Goal: Check status: Check status

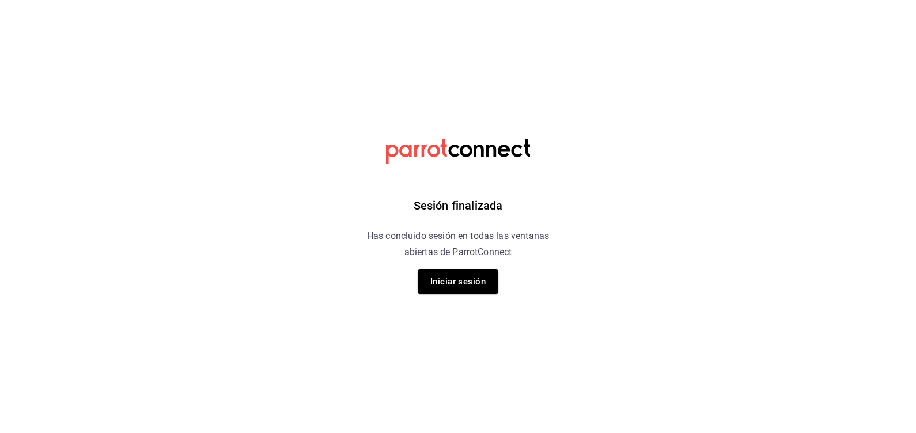
drag, startPoint x: 493, startPoint y: 283, endPoint x: 895, endPoint y: 240, distance: 405.1
click at [493, 283] on button "Iniciar sesión" at bounding box center [458, 282] width 81 height 24
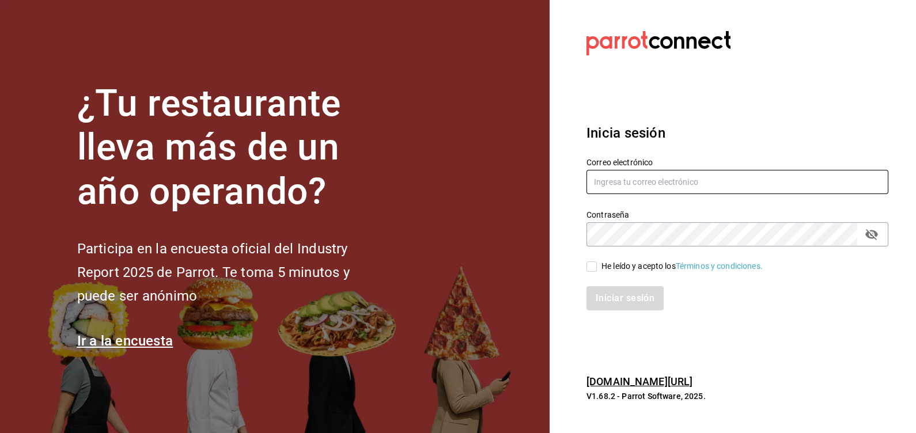
type input "[EMAIL_ADDRESS][DOMAIN_NAME]"
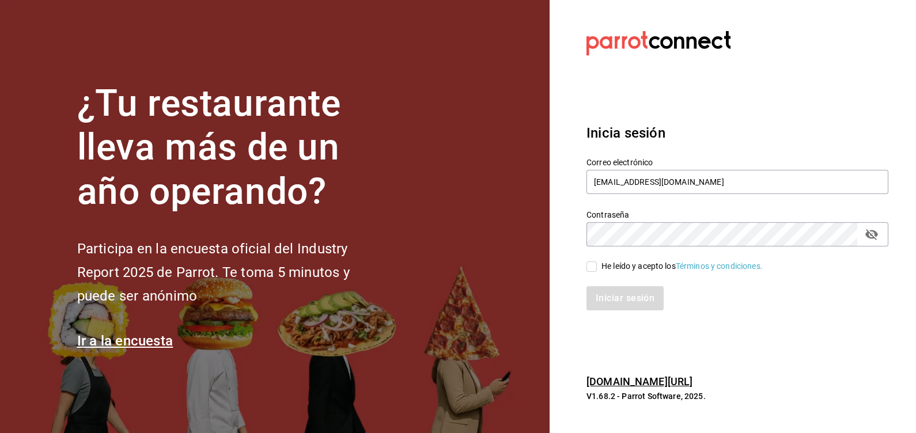
click at [596, 265] on input "He leído y acepto los Términos y condiciones." at bounding box center [592, 267] width 10 height 10
checkbox input "true"
click at [613, 292] on button "Iniciar sesión" at bounding box center [626, 298] width 78 height 24
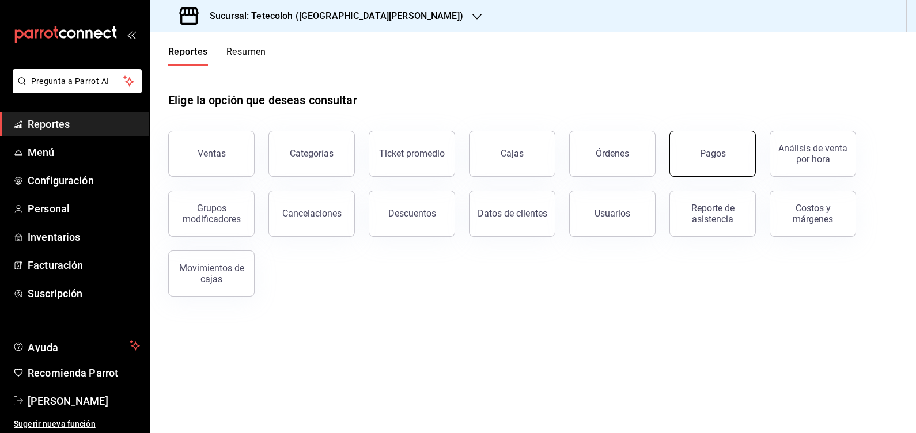
click at [701, 158] on div "Pagos" at bounding box center [713, 153] width 26 height 11
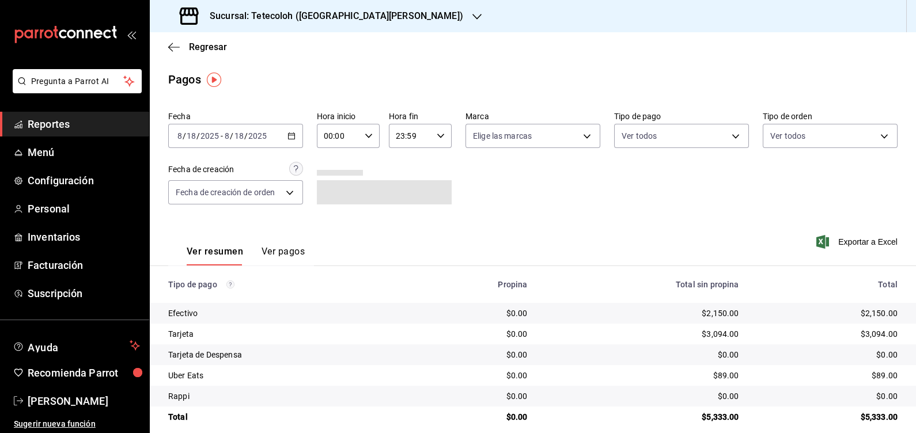
click at [328, 18] on h3 "Sucursal: Tetecoloh ([GEOGRAPHIC_DATA][PERSON_NAME])" at bounding box center [332, 16] width 263 height 14
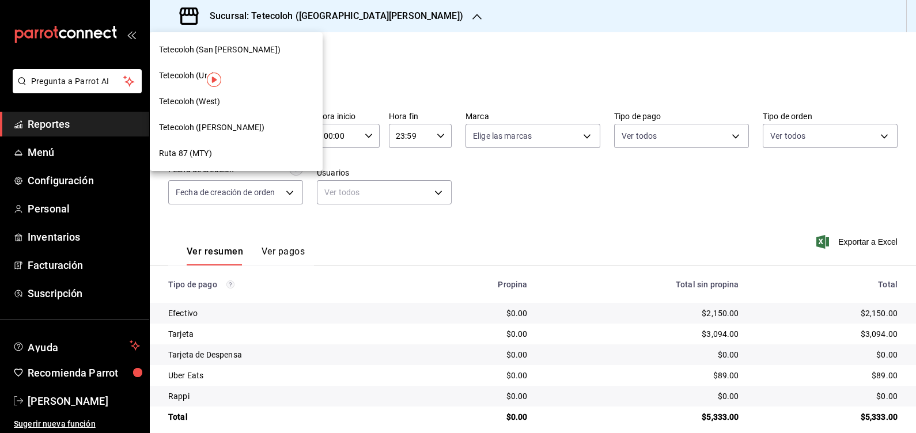
click at [216, 103] on span "Tetecoloh (West)" at bounding box center [189, 102] width 61 height 12
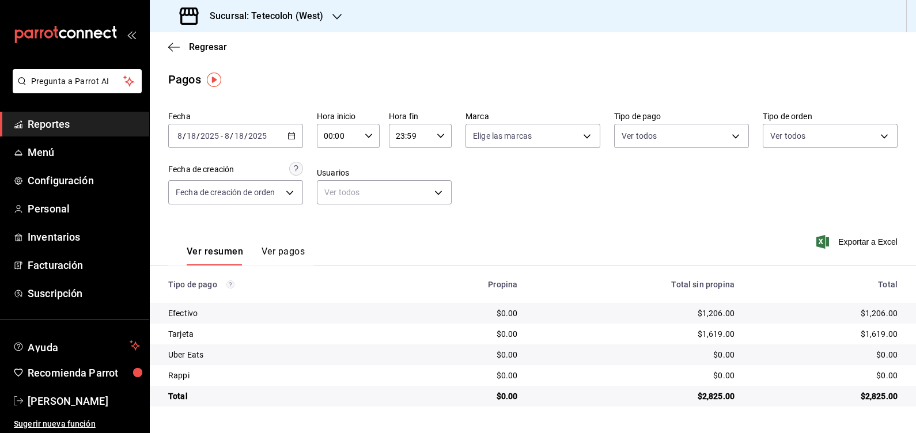
click at [293, 141] on div "[DATE] [DATE] - [DATE] [DATE]" at bounding box center [235, 136] width 135 height 24
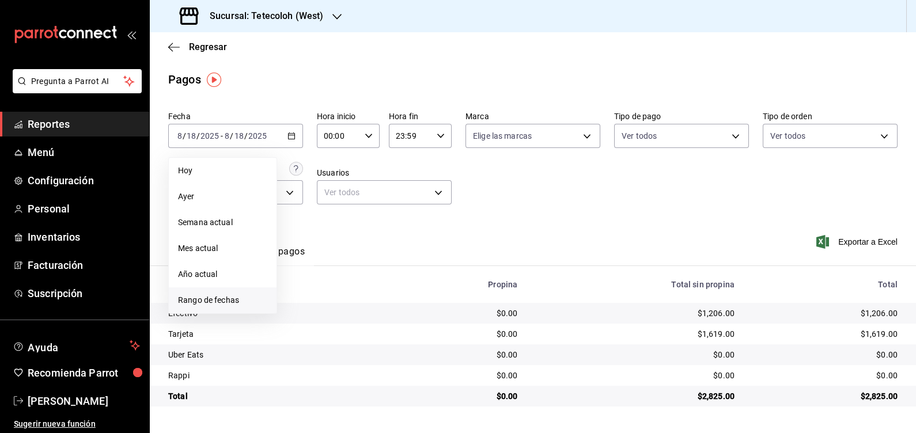
click at [196, 305] on span "Rango de fechas" at bounding box center [222, 300] width 89 height 12
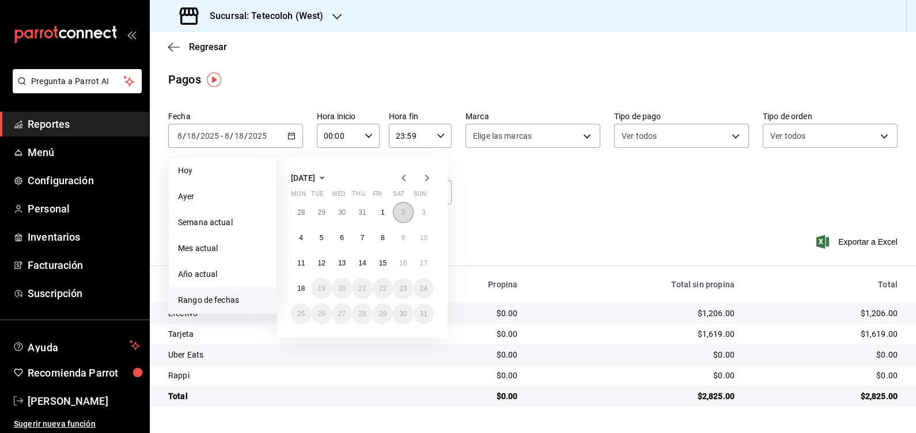
click at [398, 217] on button "2" at bounding box center [403, 212] width 20 height 21
click at [405, 204] on button "2" at bounding box center [403, 212] width 20 height 21
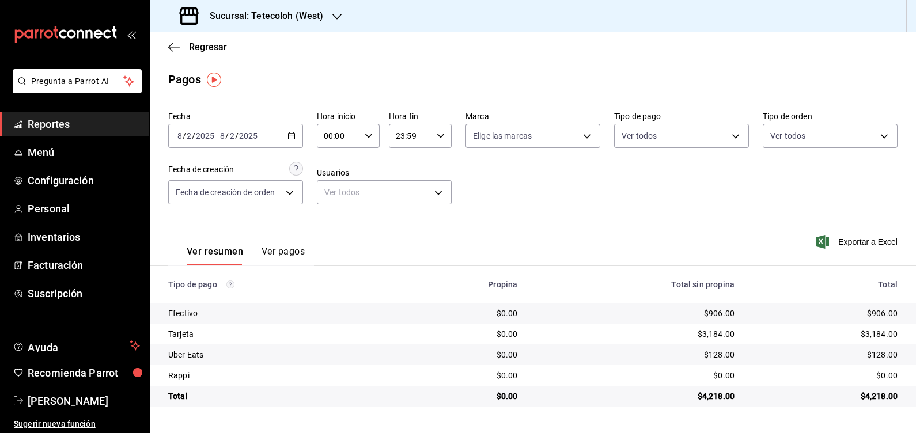
click at [288, 134] on \(Stroke\) "button" at bounding box center [291, 136] width 7 height 6
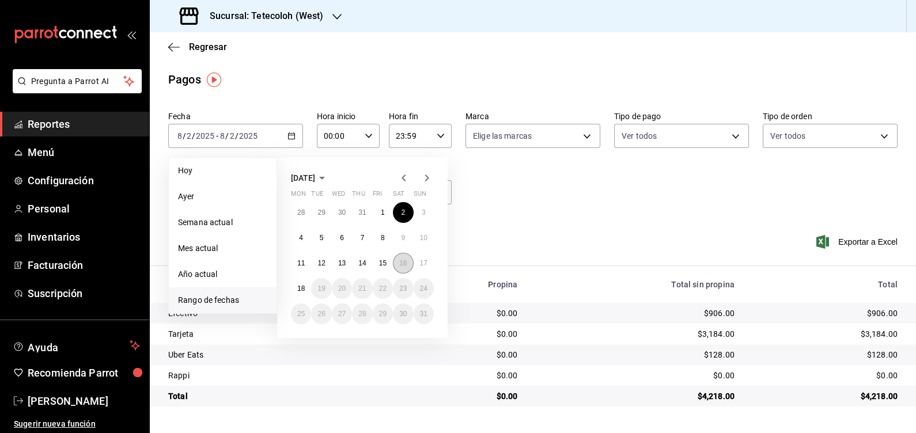
click at [396, 267] on button "16" at bounding box center [403, 263] width 20 height 21
click at [429, 262] on button "17" at bounding box center [424, 263] width 20 height 21
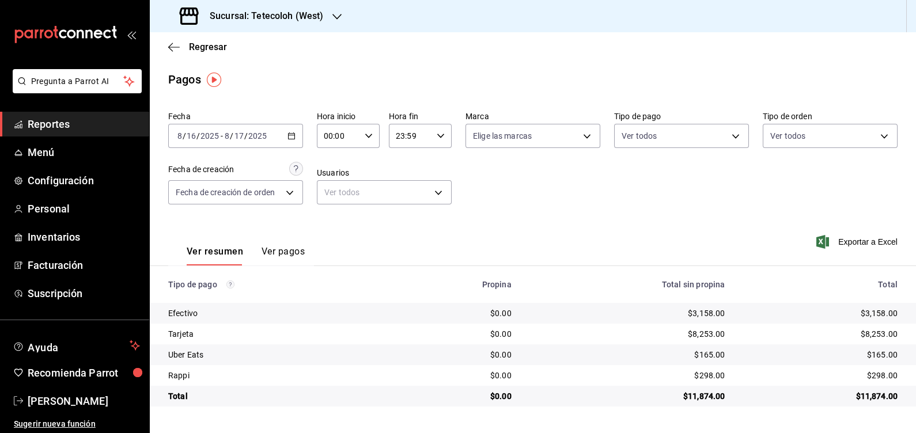
click at [294, 138] on \(Stroke\) "button" at bounding box center [291, 136] width 7 height 6
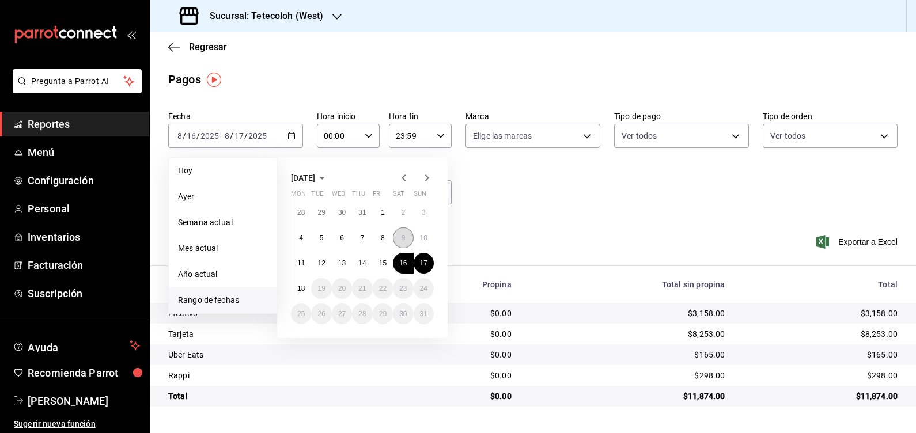
click at [395, 240] on button "9" at bounding box center [403, 238] width 20 height 21
click at [424, 239] on abbr "10" at bounding box center [423, 238] width 7 height 8
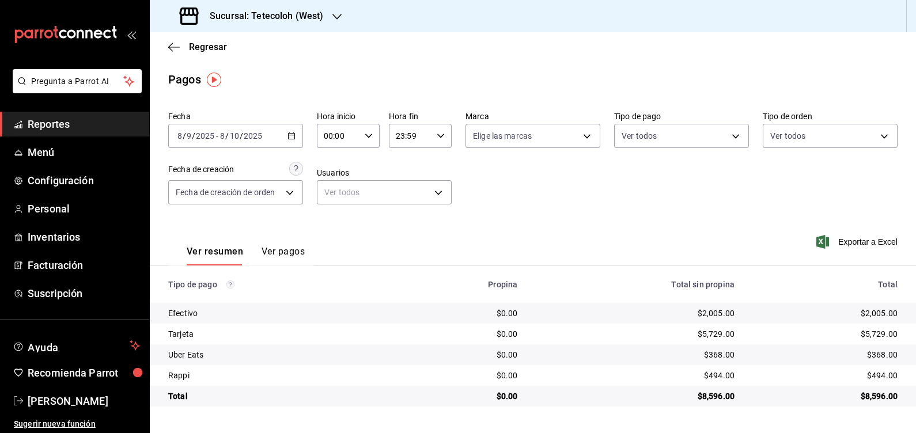
click at [292, 134] on icon "button" at bounding box center [292, 136] width 8 height 8
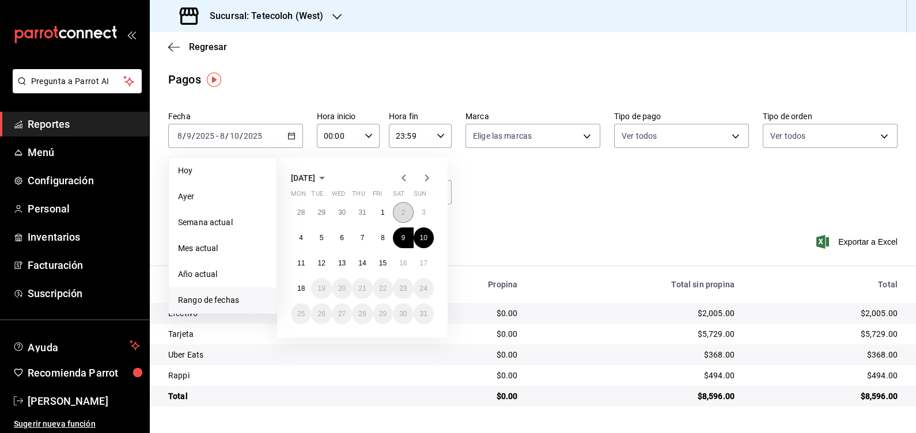
click at [406, 215] on button "2" at bounding box center [403, 212] width 20 height 21
click at [419, 214] on button "3" at bounding box center [424, 212] width 20 height 21
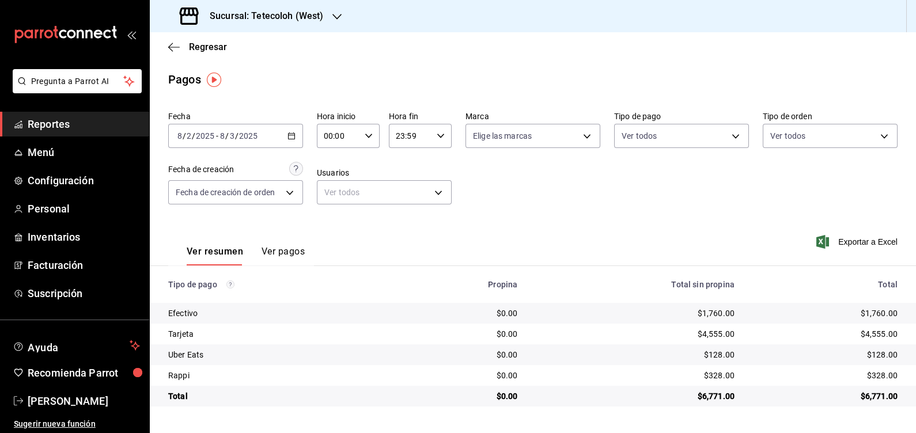
click at [166, 55] on div "Regresar" at bounding box center [533, 46] width 766 height 29
click at [170, 42] on icon "button" at bounding box center [174, 47] width 12 height 10
